Goal: Find specific page/section: Find specific page/section

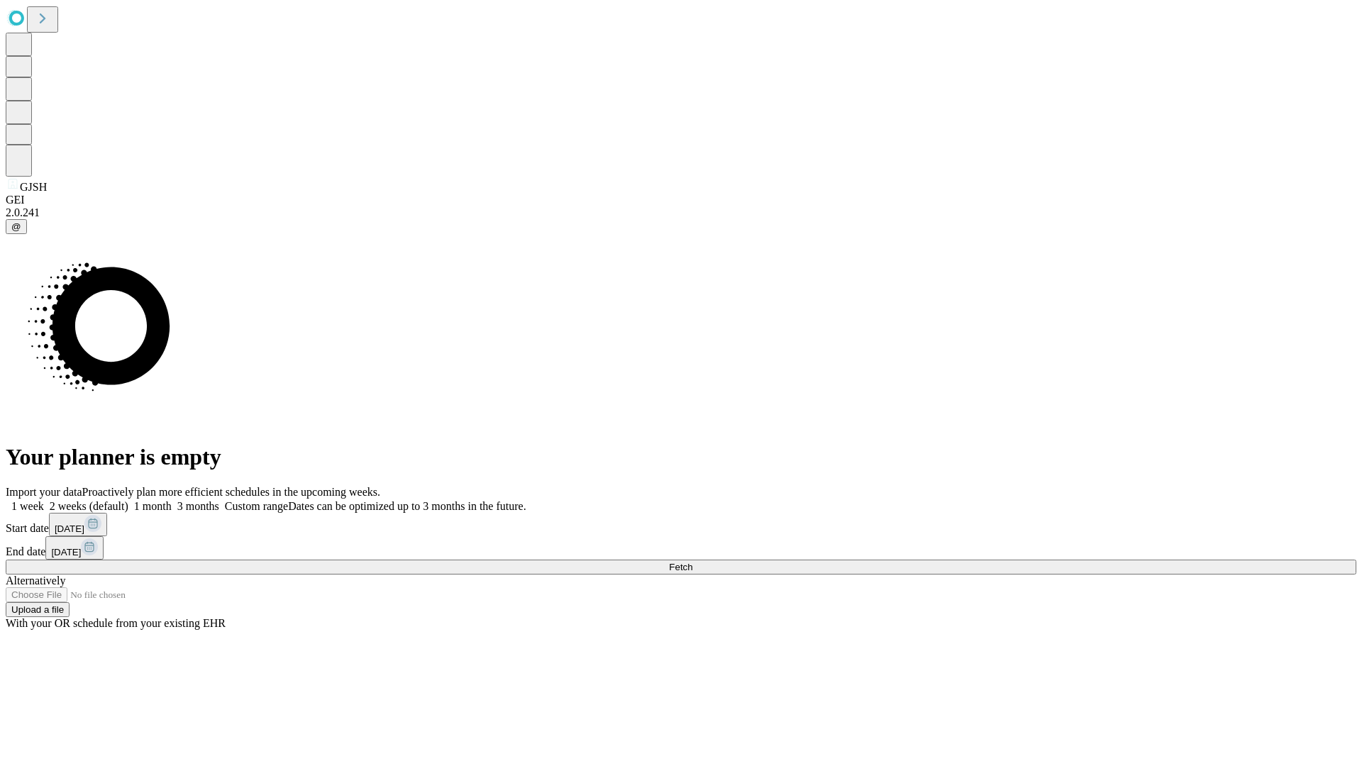
click at [693, 562] on span "Fetch" at bounding box center [680, 567] width 23 height 11
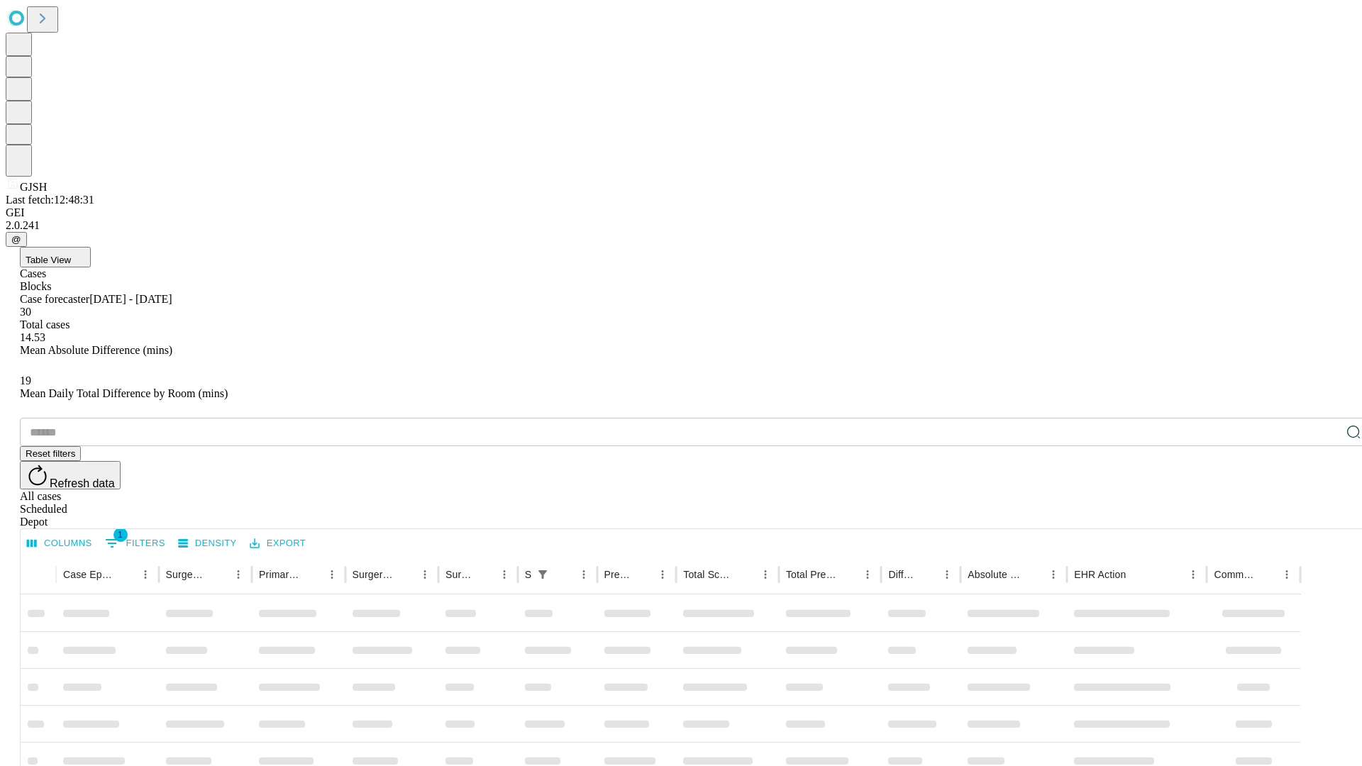
click at [1325, 516] on div "Depot" at bounding box center [695, 522] width 1351 height 13
